Goal: Transaction & Acquisition: Purchase product/service

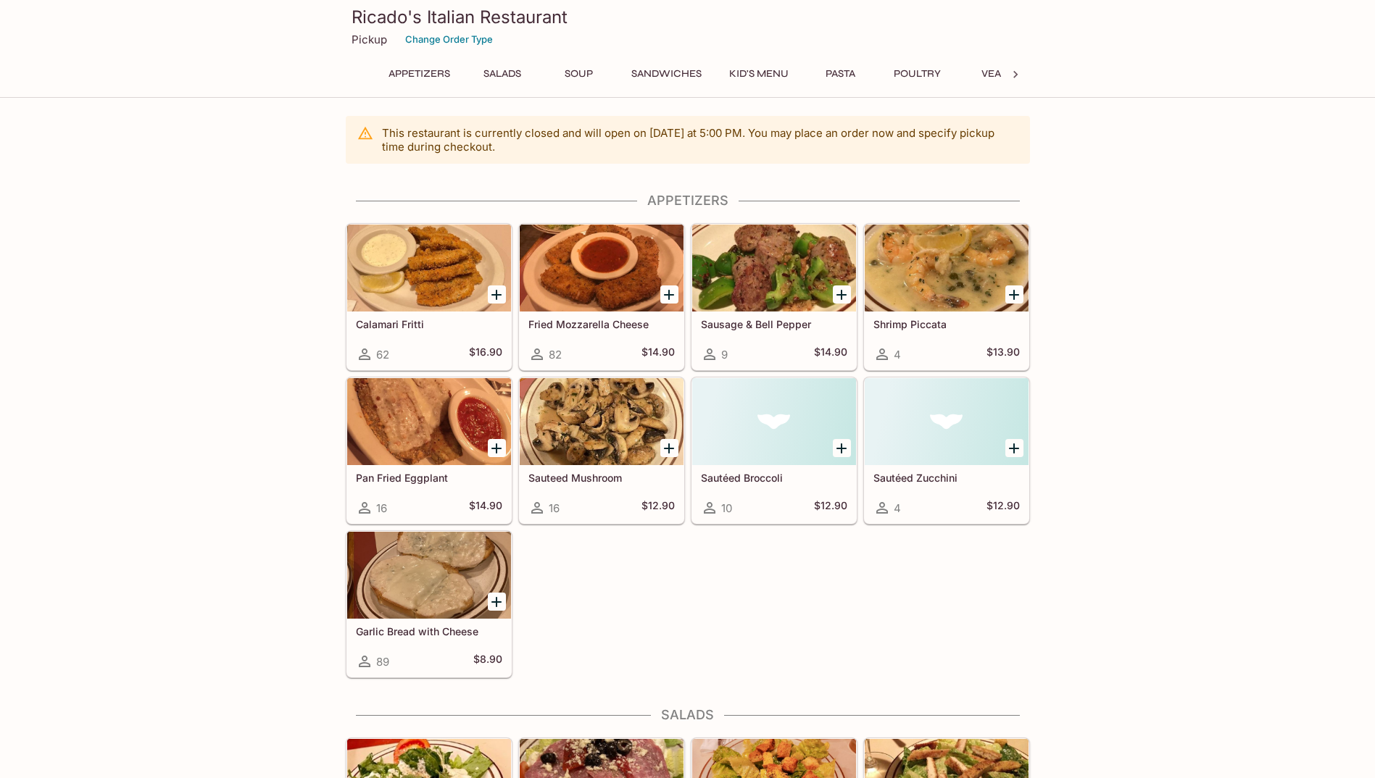
click at [840, 70] on button "Pasta" at bounding box center [840, 74] width 65 height 20
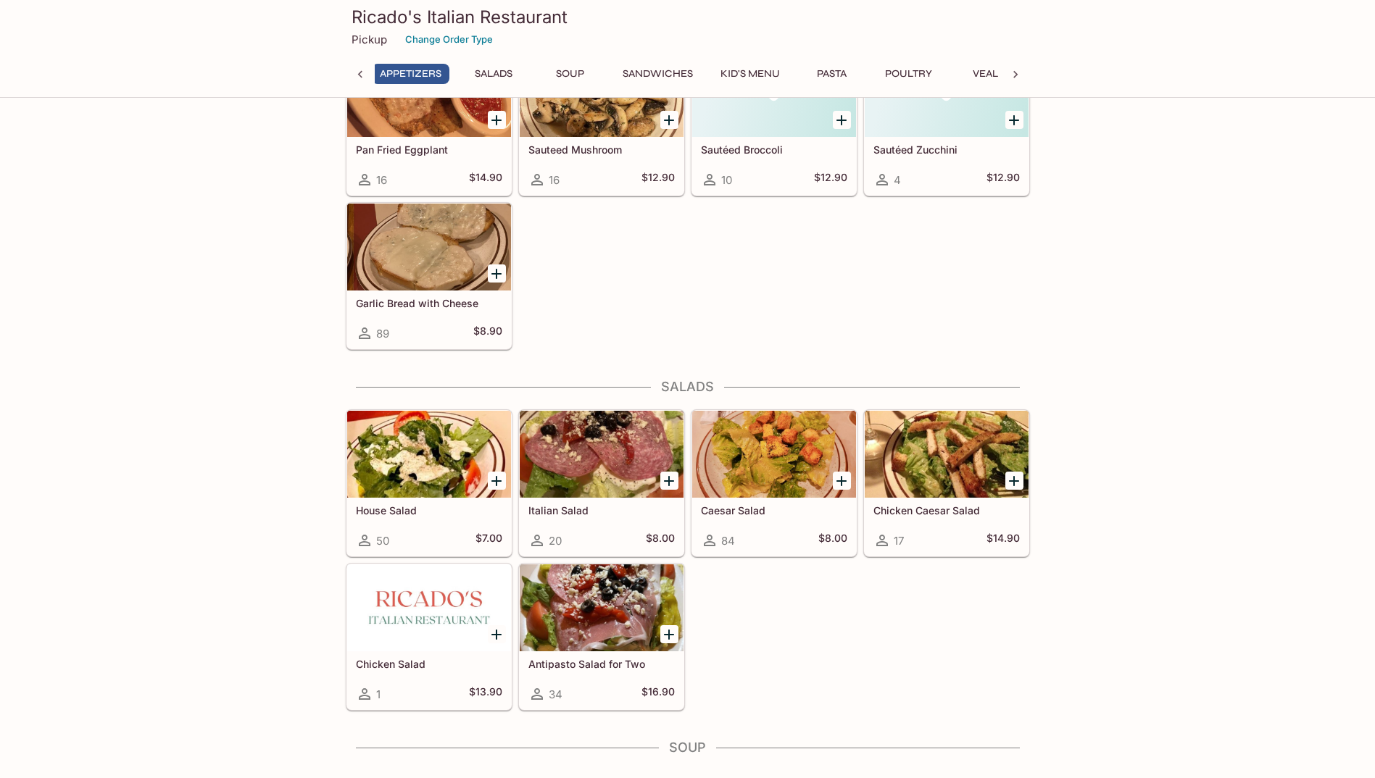
scroll to position [0, 6]
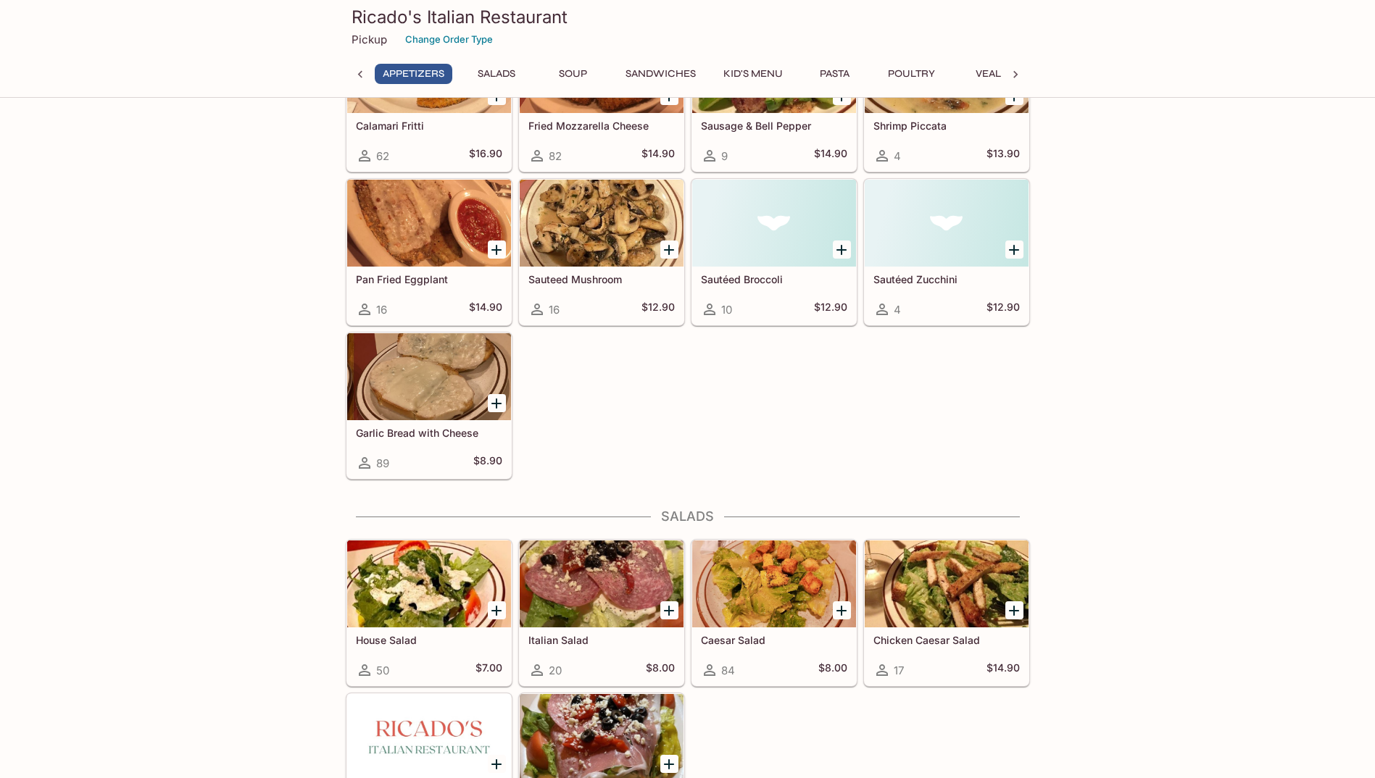
click at [759, 76] on button "Kid's Menu" at bounding box center [752, 74] width 75 height 20
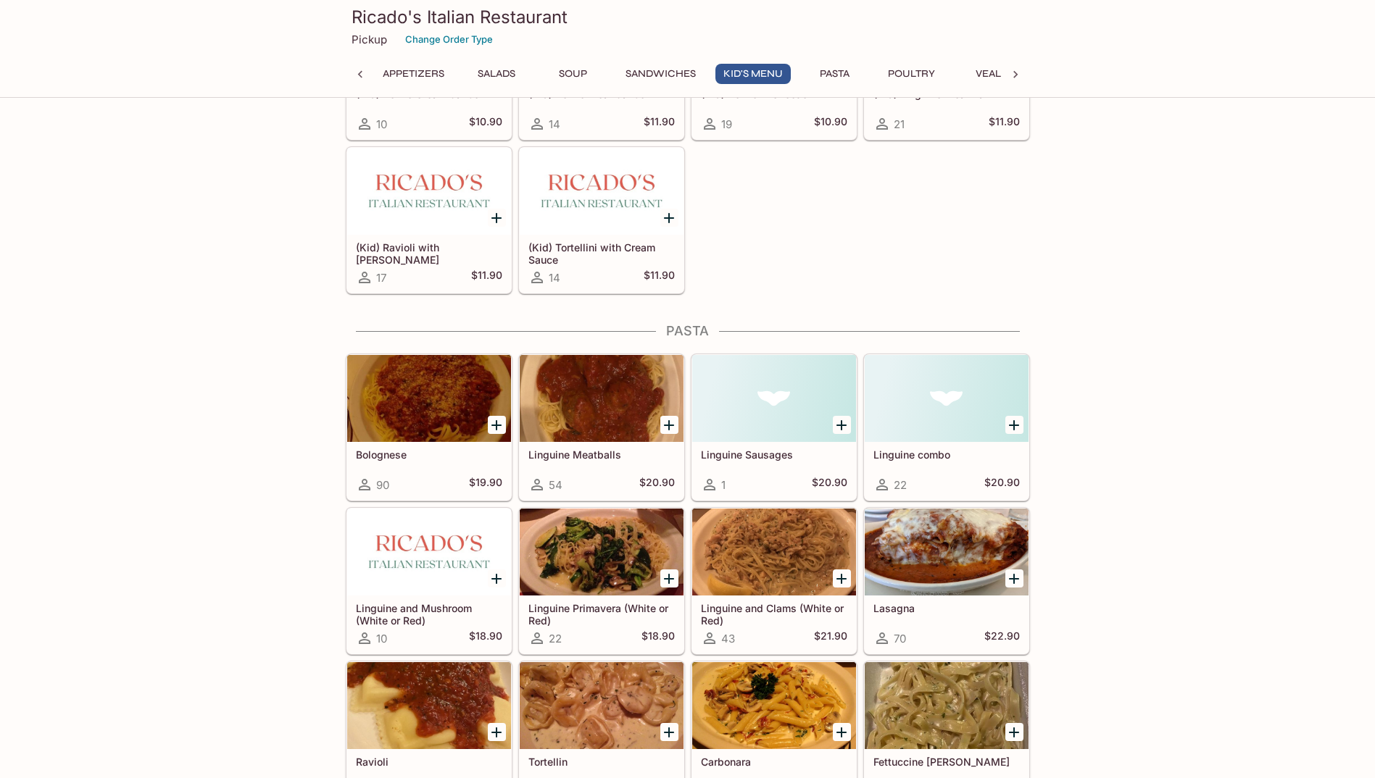
scroll to position [1577, 0]
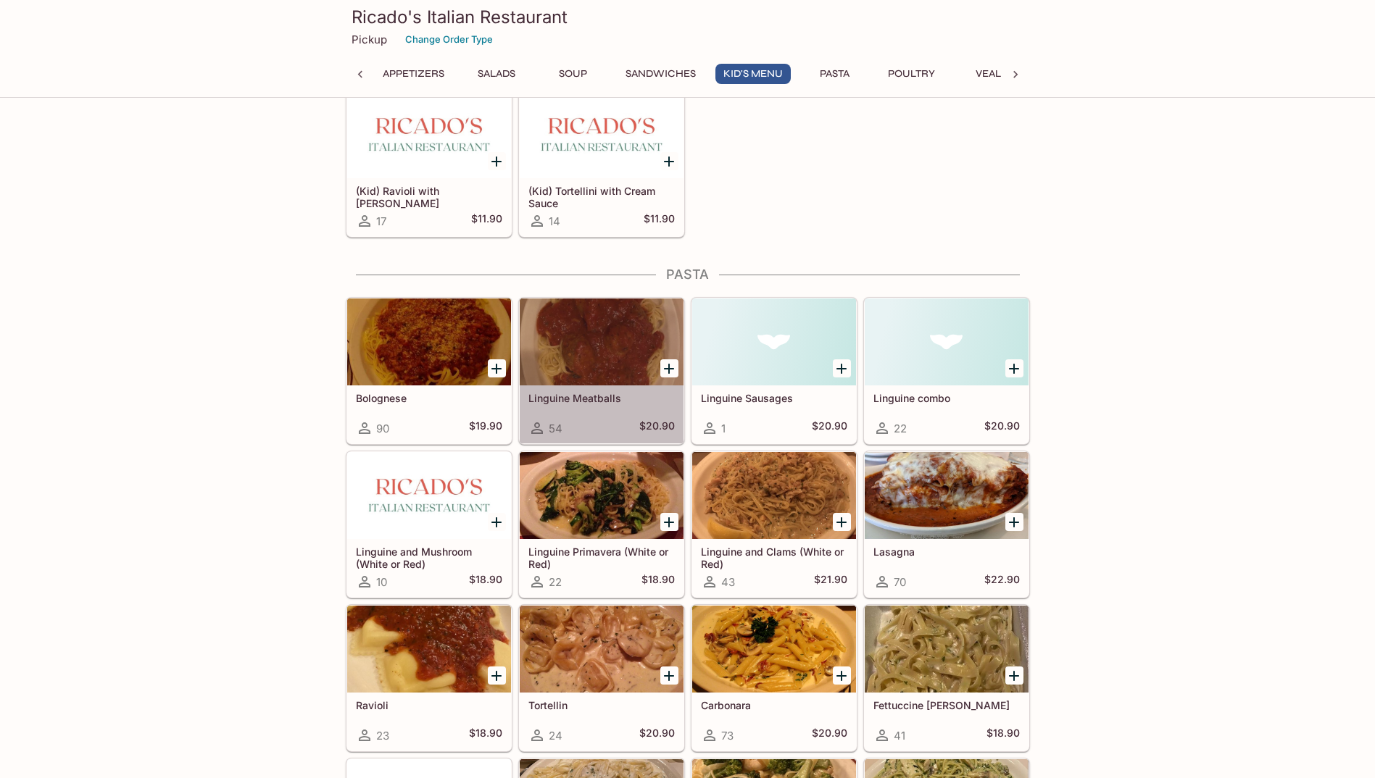
click at [580, 350] on div at bounding box center [602, 342] width 164 height 87
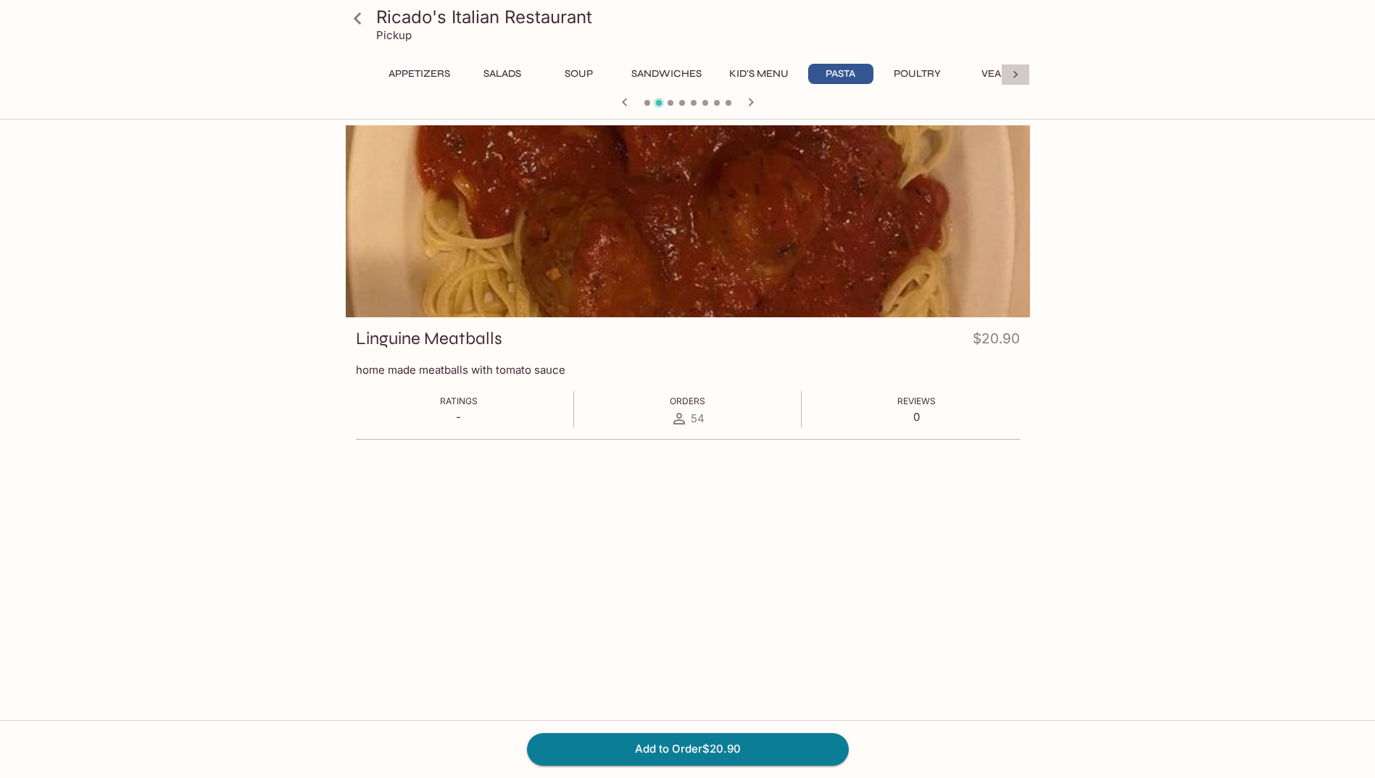
click at [1017, 69] on icon at bounding box center [1015, 74] width 14 height 14
click at [955, 69] on button "Dessert" at bounding box center [968, 74] width 65 height 20
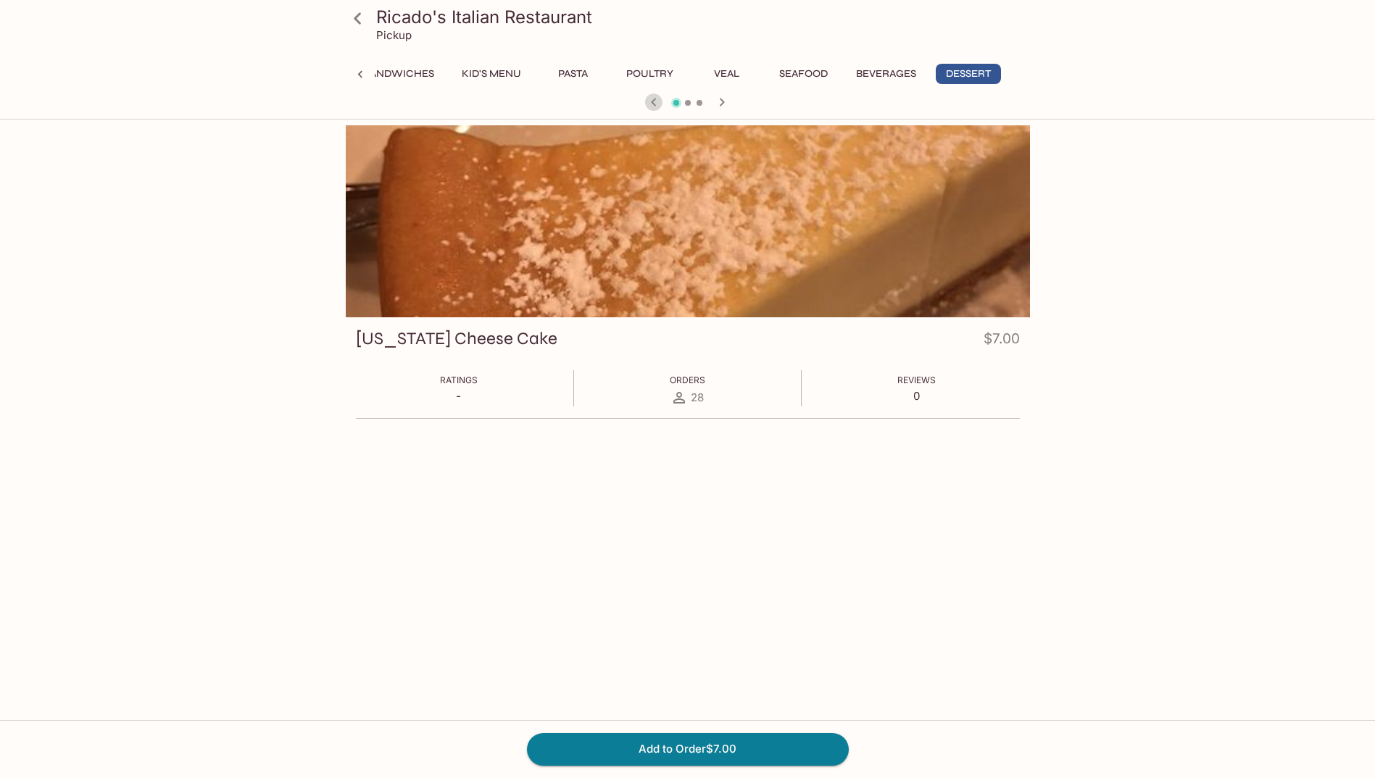
click at [648, 101] on icon "button" at bounding box center [653, 101] width 17 height 17
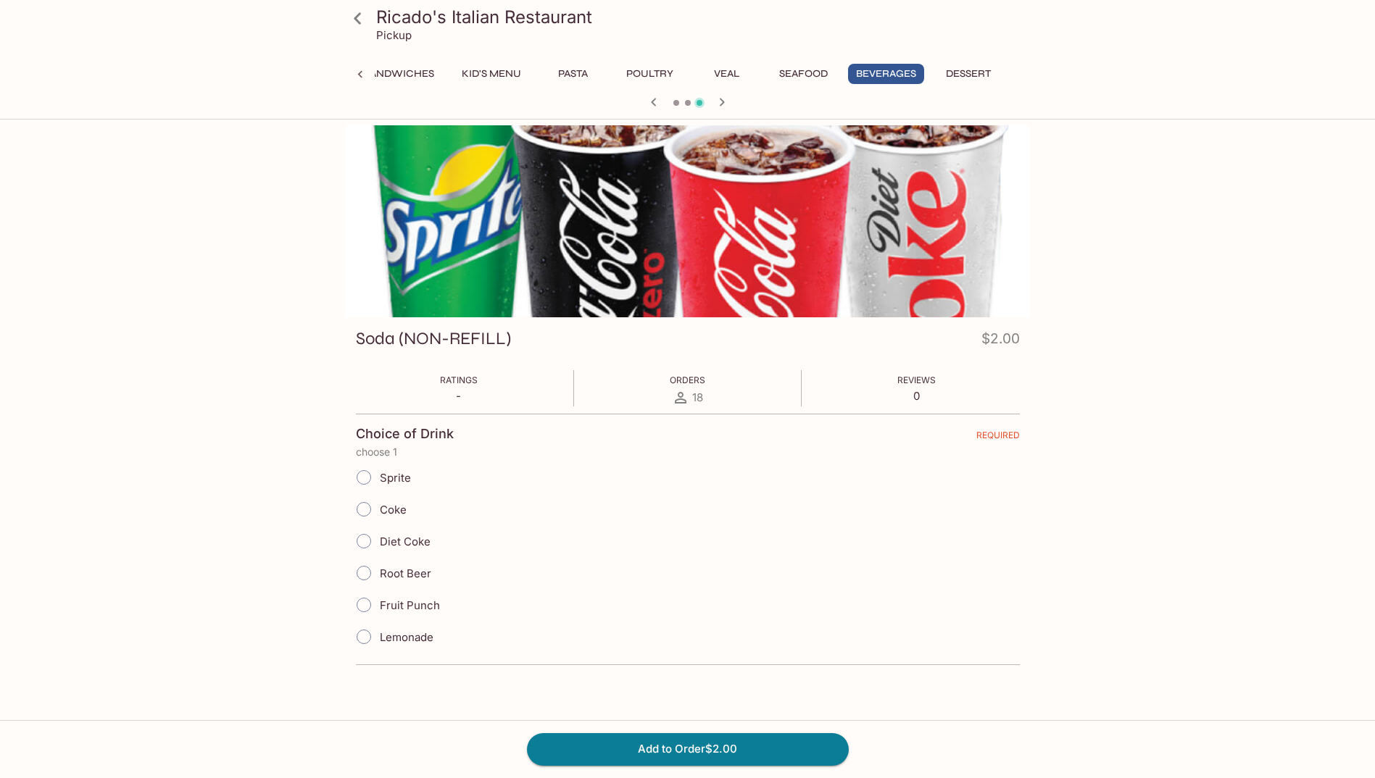
click at [648, 101] on icon "button" at bounding box center [653, 101] width 17 height 17
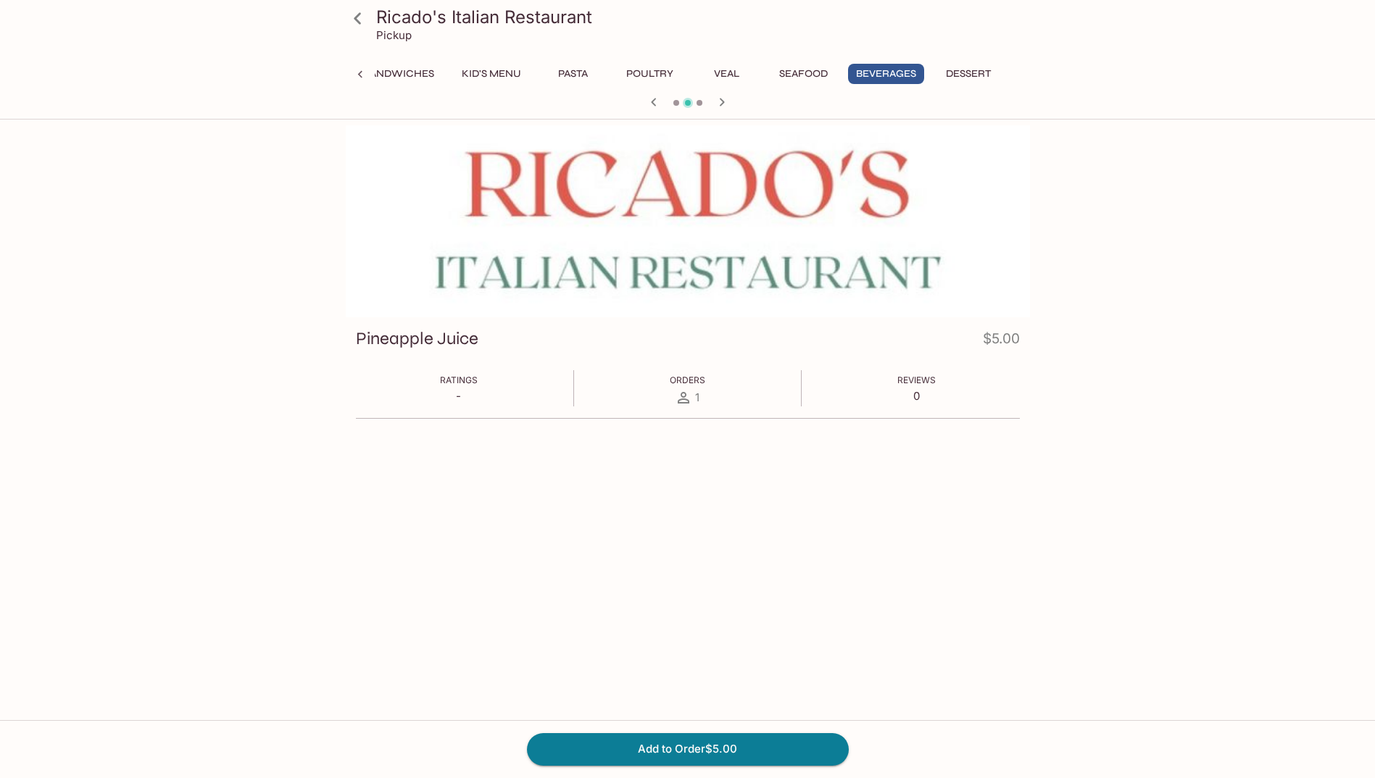
click at [648, 101] on icon "button" at bounding box center [653, 101] width 17 height 17
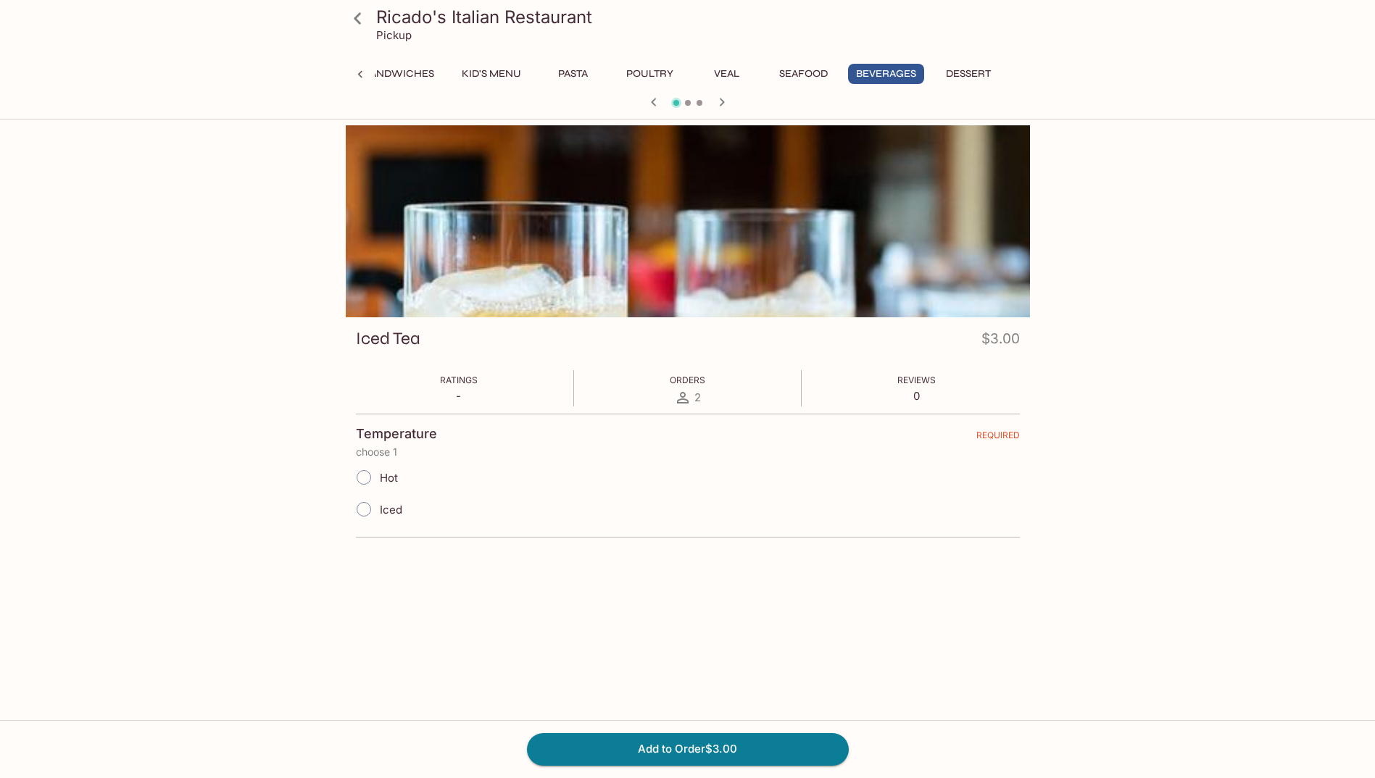
click at [648, 101] on icon "button" at bounding box center [653, 101] width 17 height 17
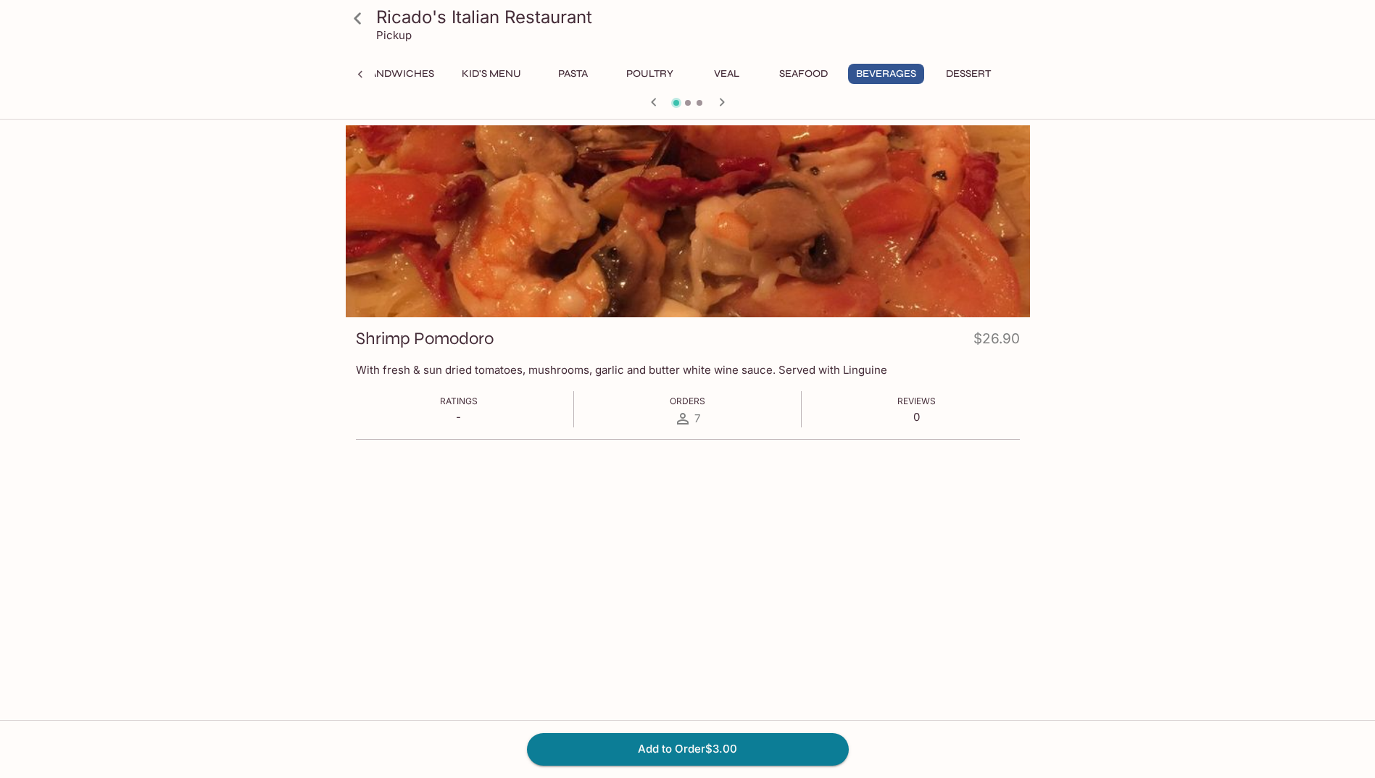
click at [648, 101] on icon "button" at bounding box center [653, 101] width 17 height 17
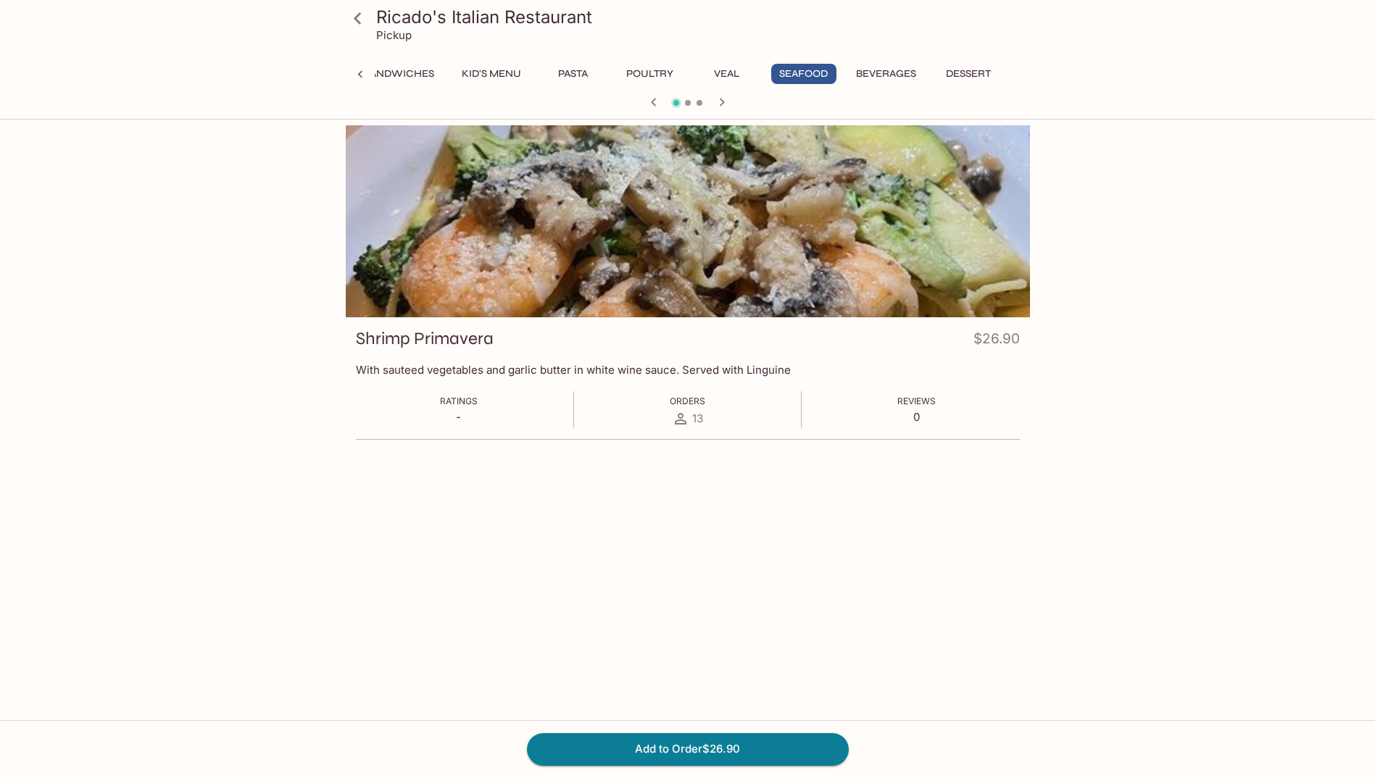
click at [356, 72] on icon at bounding box center [360, 74] width 14 height 14
click at [502, 69] on button "Salads" at bounding box center [502, 74] width 65 height 20
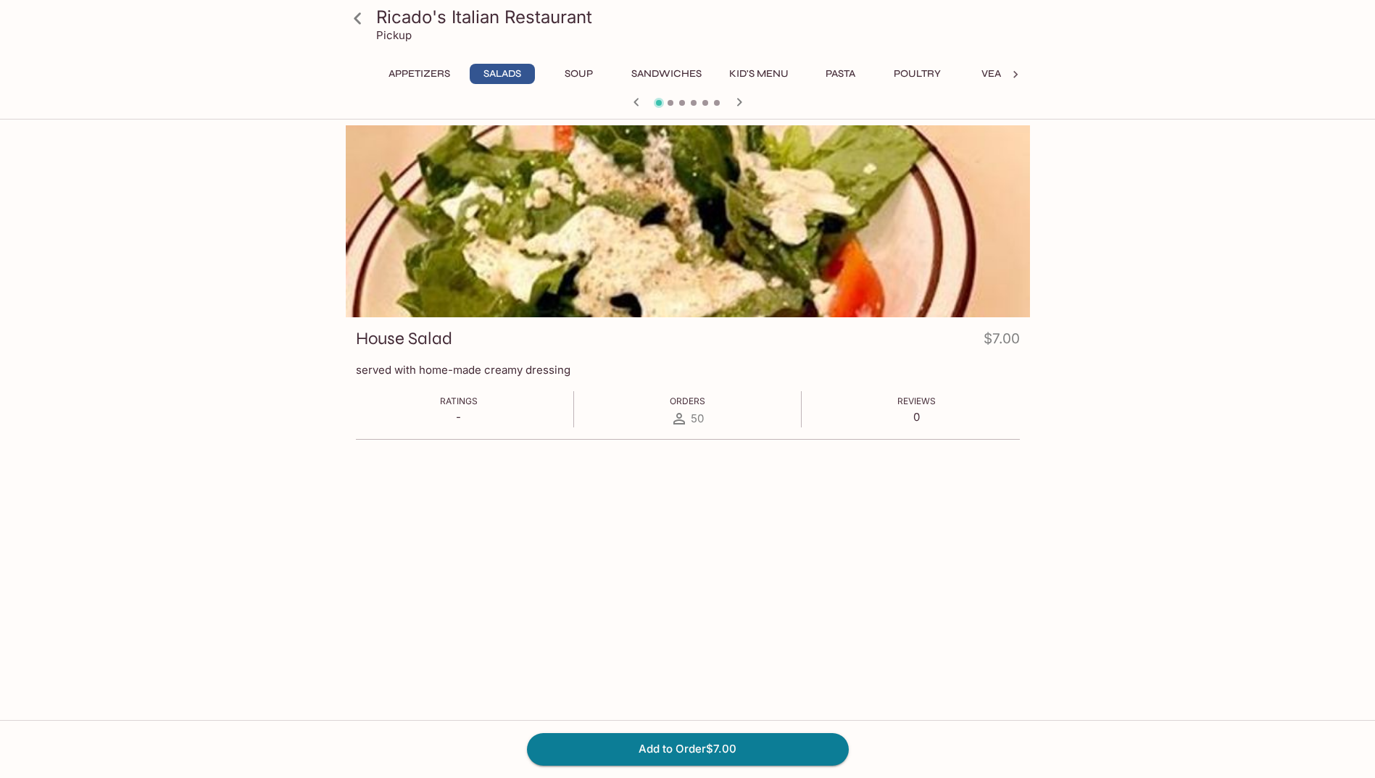
click at [405, 74] on button "Appetizers" at bounding box center [419, 74] width 78 height 20
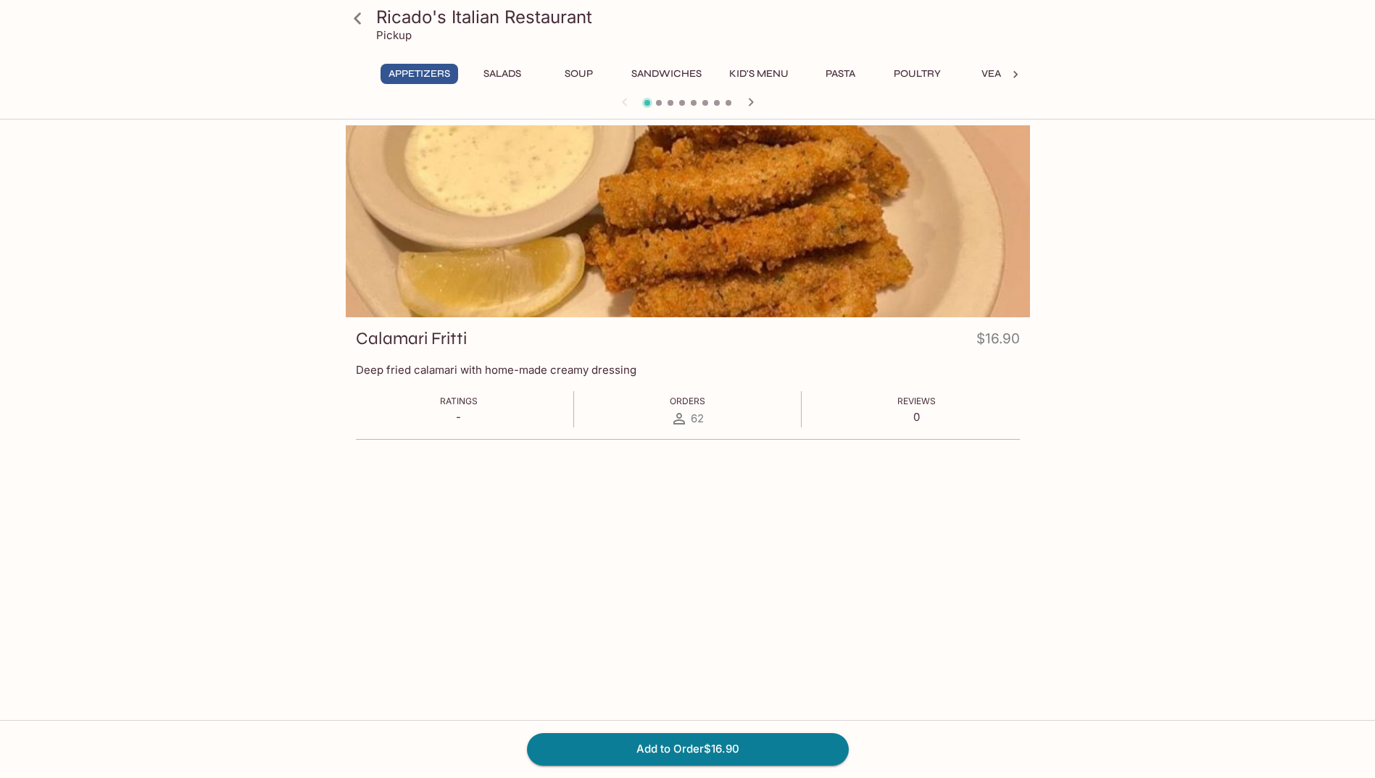
click at [349, 17] on icon at bounding box center [357, 18] width 25 height 25
